Goal: Find specific page/section: Find specific page/section

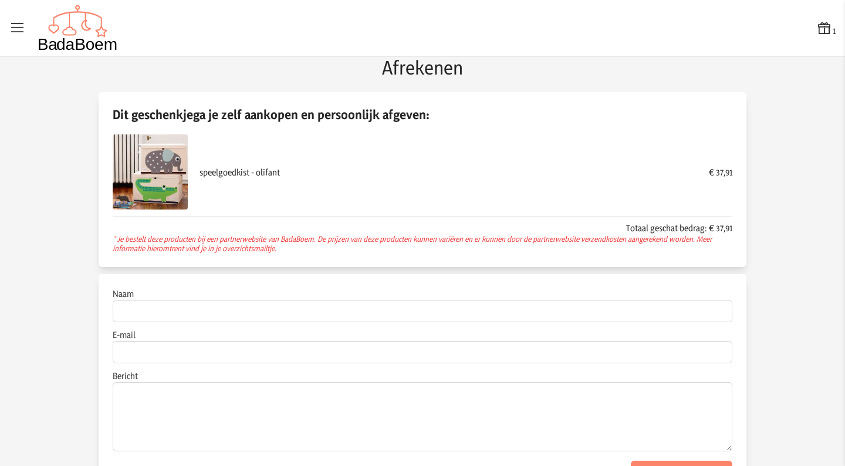
scroll to position [45, 0]
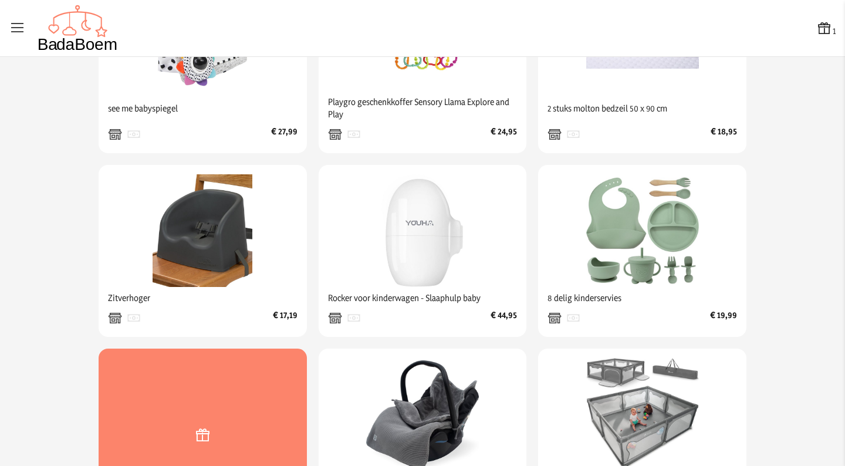
scroll to position [324, 0]
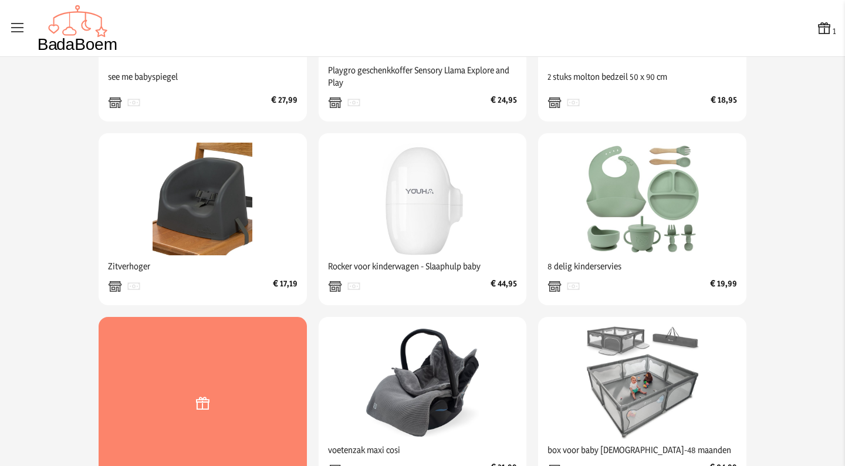
click at [189, 408] on div at bounding box center [203, 403] width 208 height 172
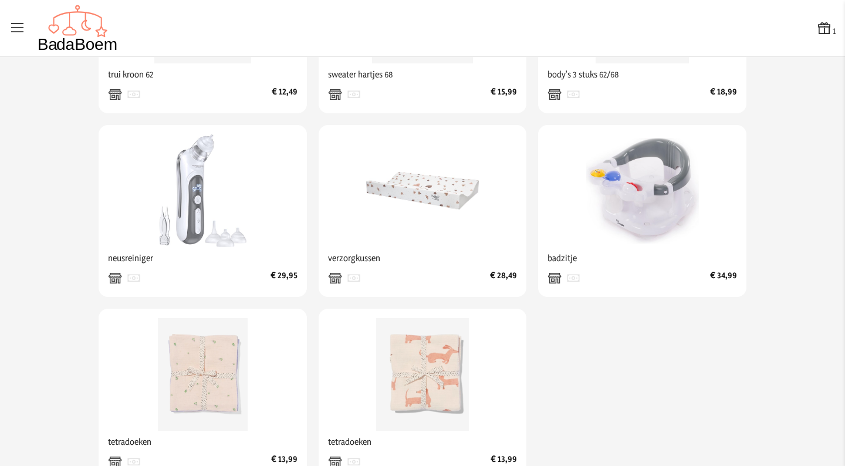
scroll to position [1982, 0]
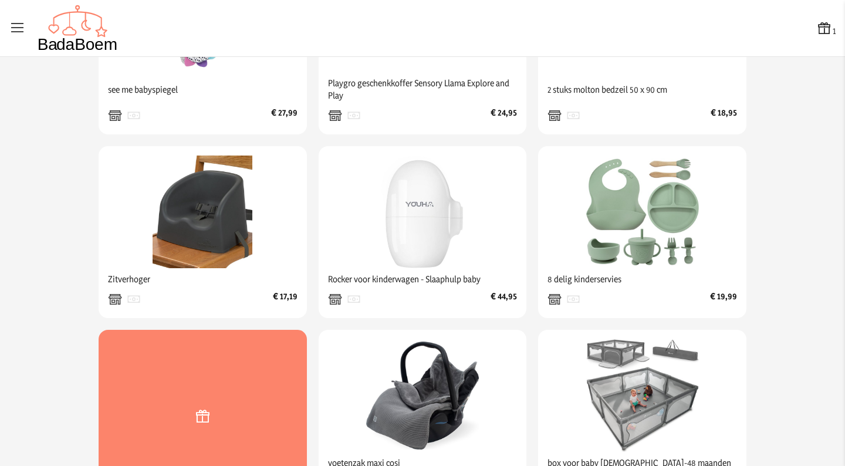
scroll to position [314, 0]
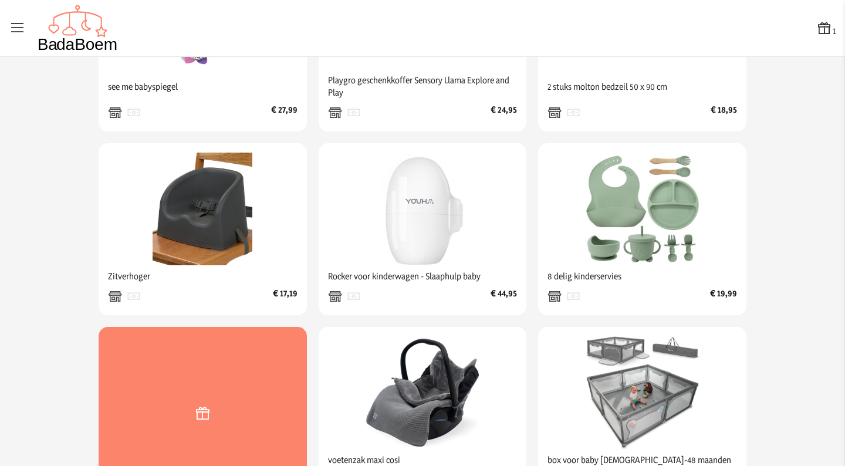
click at [206, 414] on icon at bounding box center [203, 413] width 18 height 21
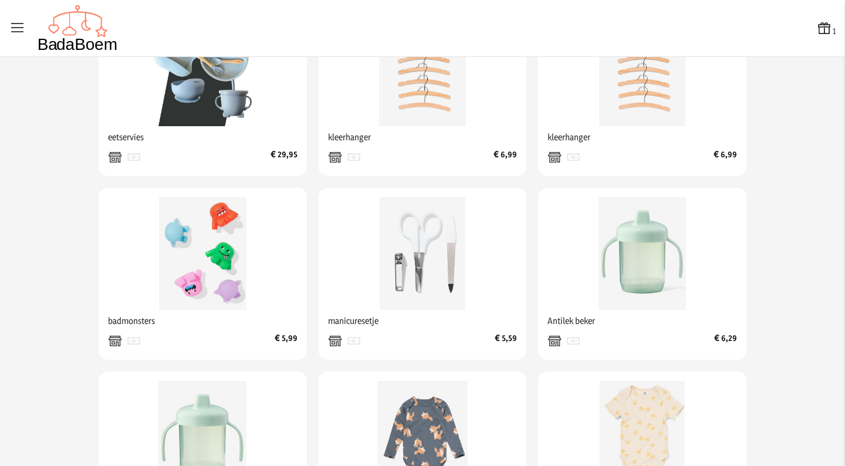
scroll to position [721, 0]
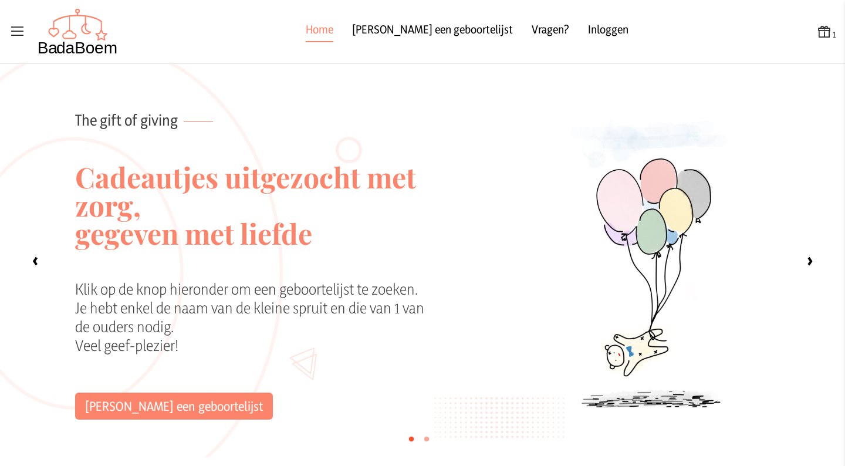
scroll to position [91, 0]
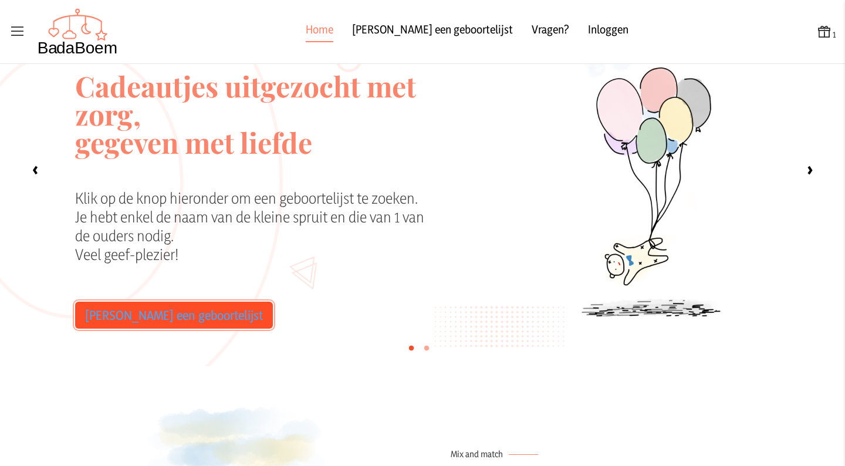
click at [160, 315] on link "Zoek een geboortelijst" at bounding box center [174, 315] width 198 height 27
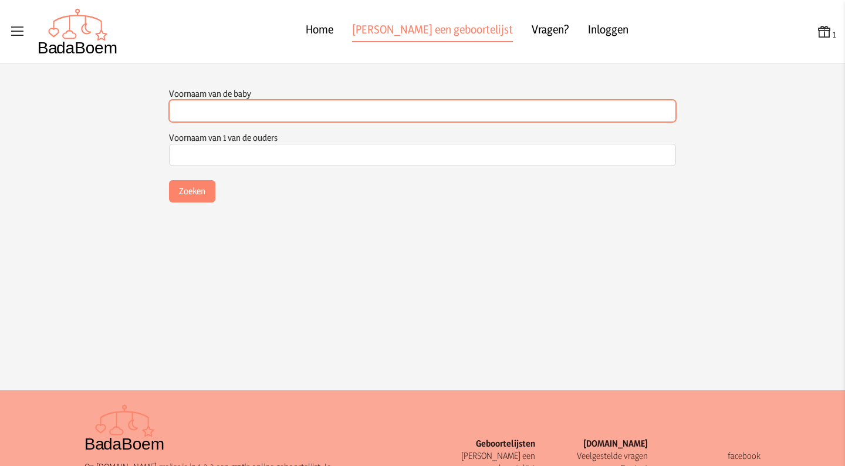
click at [336, 110] on input "Voornaam van de baby" at bounding box center [422, 111] width 507 height 22
type input "Rilana"
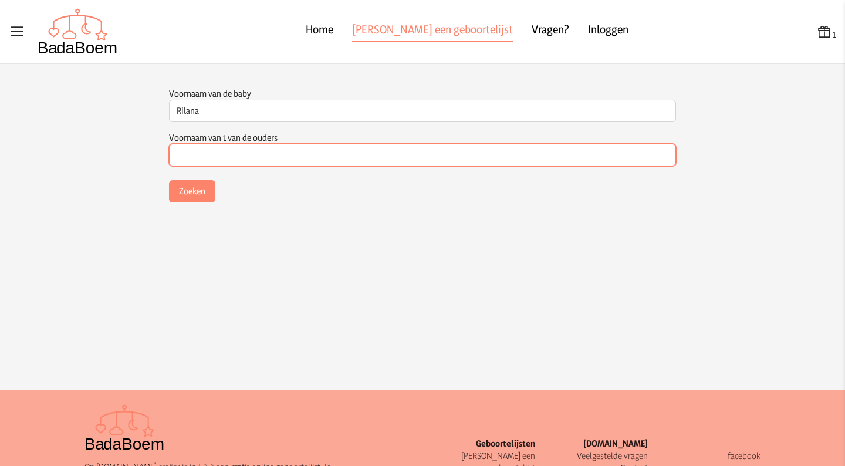
click at [242, 162] on input "Voornaam van 1 van de ouders" at bounding box center [422, 155] width 507 height 22
type input "Sanny"
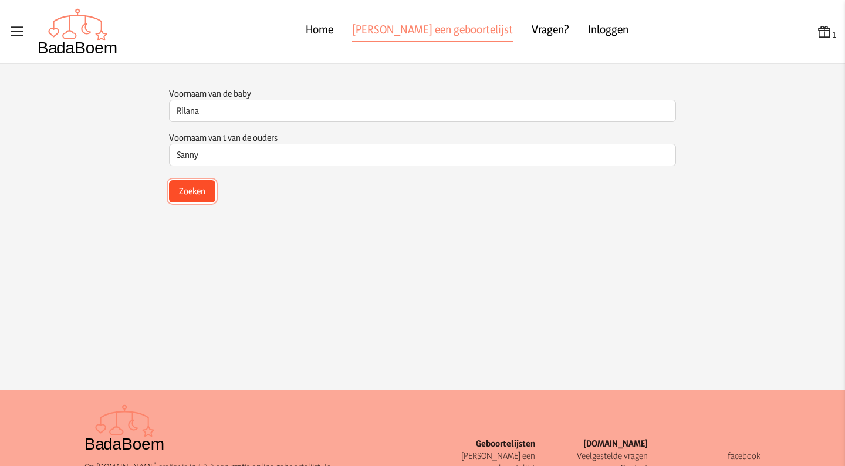
click at [202, 191] on button "Zoeken" at bounding box center [192, 191] width 46 height 22
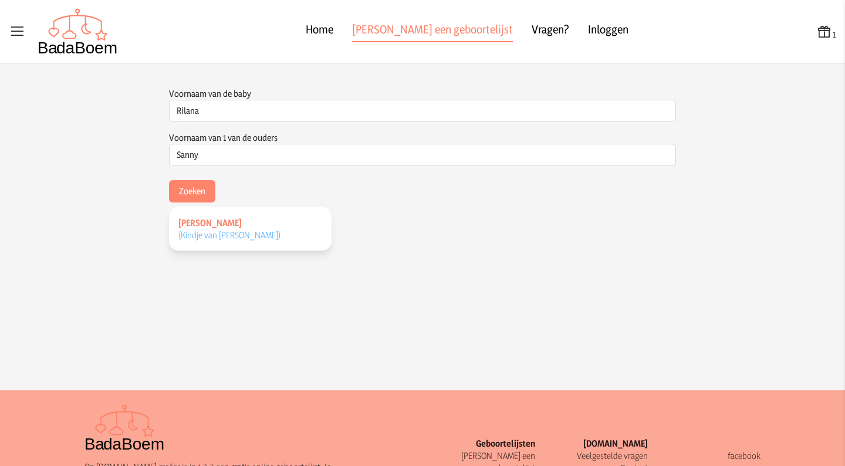
click at [219, 238] on span "(Kindje van Sanny Van Bruyssel )" at bounding box center [229, 234] width 102 height 11
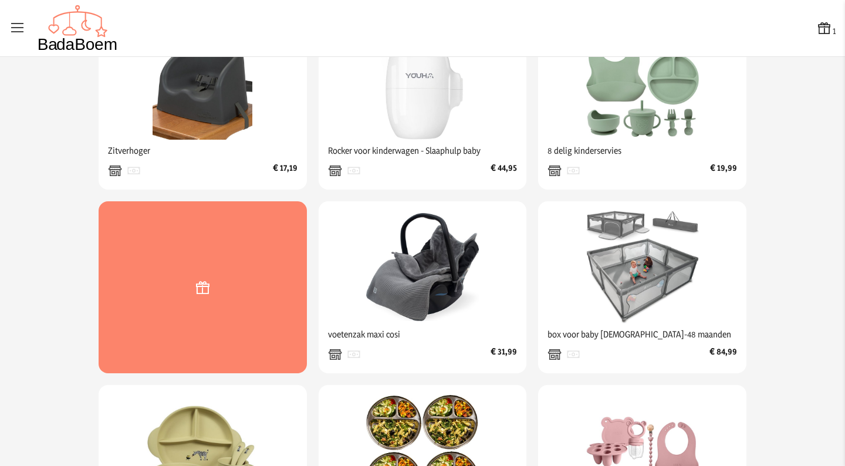
scroll to position [457, 0]
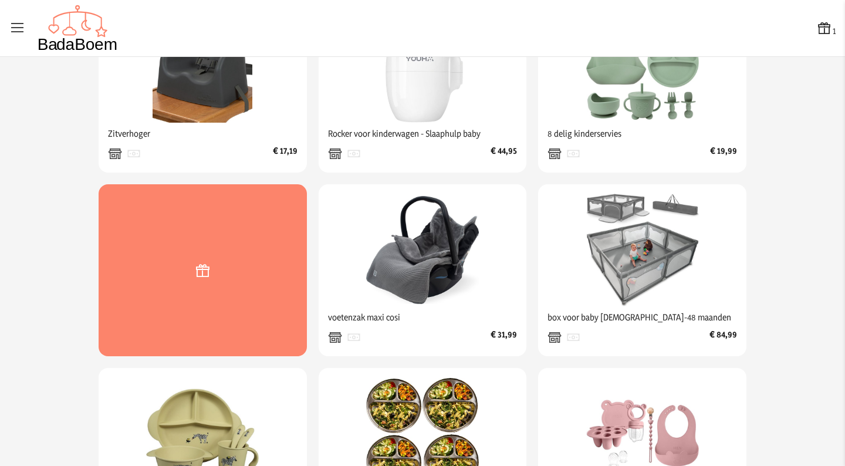
click at [204, 277] on icon at bounding box center [203, 270] width 18 height 21
click at [207, 268] on icon at bounding box center [203, 270] width 18 height 21
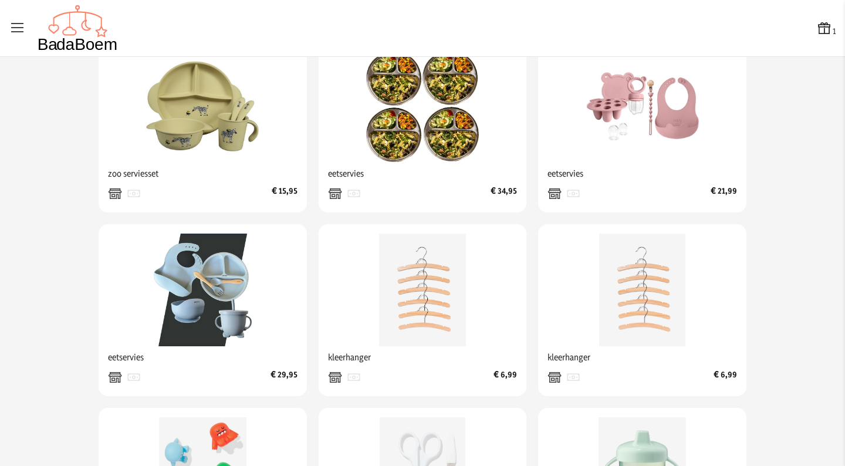
scroll to position [777, 0]
